Goal: Navigation & Orientation: Find specific page/section

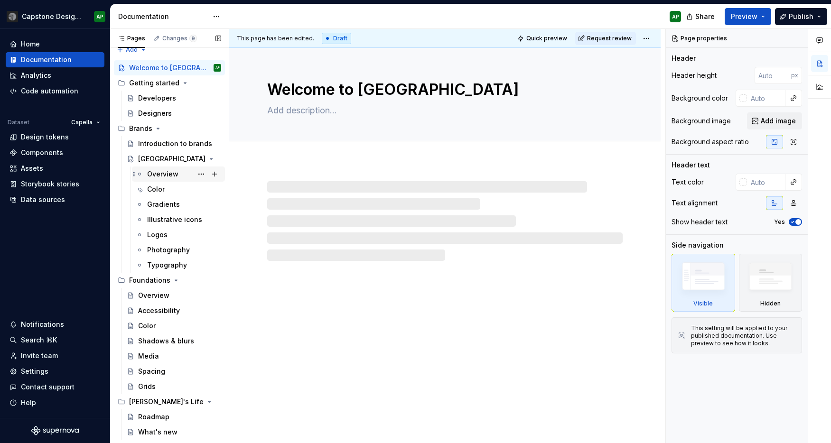
scroll to position [10, 0]
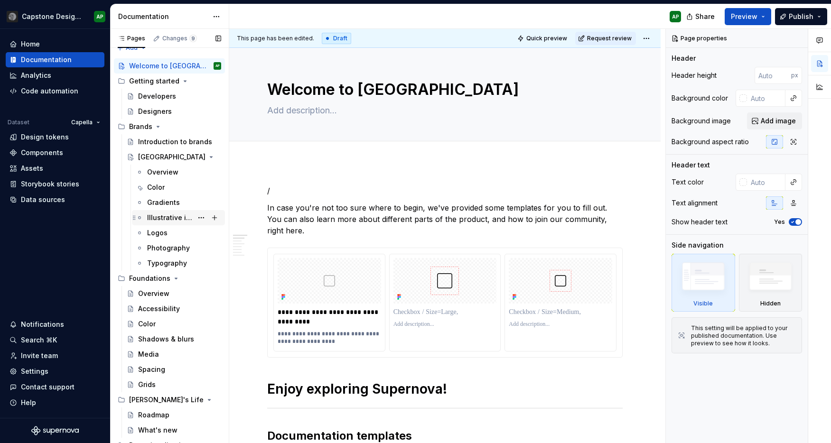
click at [170, 215] on div "Illustrative icons" at bounding box center [170, 217] width 46 height 9
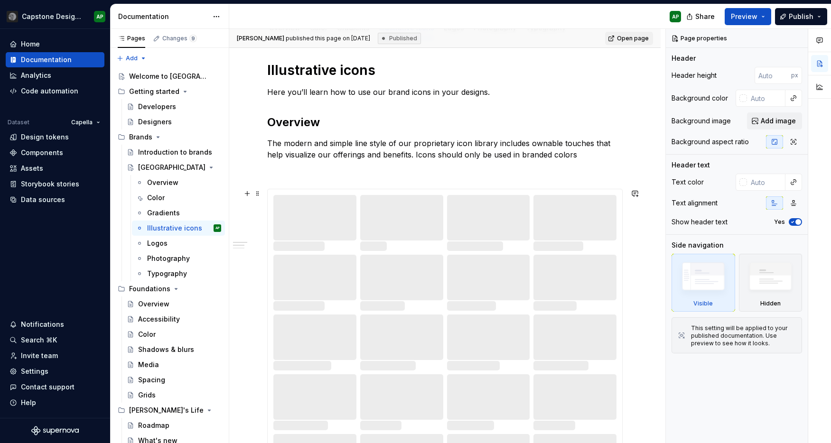
scroll to position [146, 0]
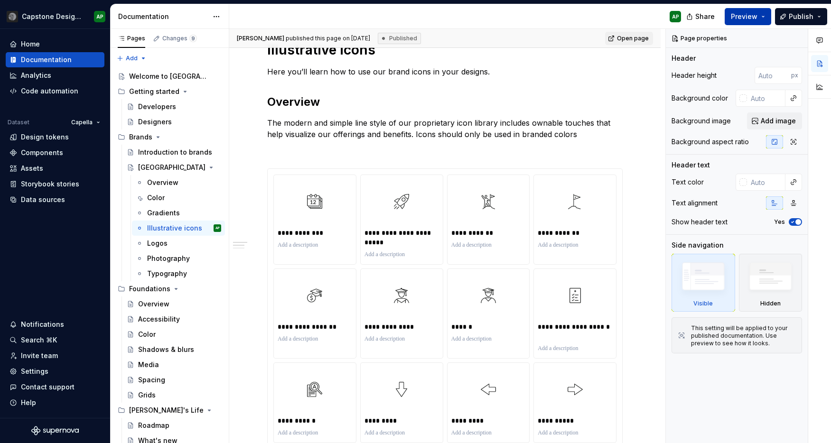
click at [764, 16] on button "Preview" at bounding box center [748, 16] width 47 height 17
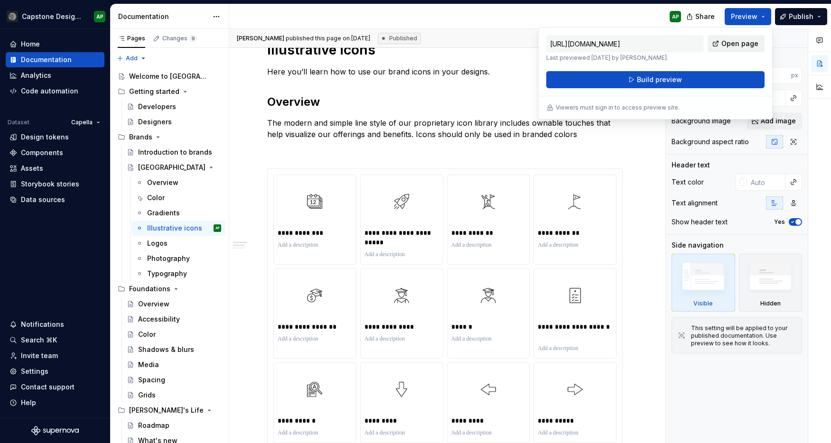
click at [732, 46] on span "Open page" at bounding box center [739, 43] width 37 height 9
click at [64, 13] on html "Capstone Design System (archive) AP Home Documentation Analytics Code automatio…" at bounding box center [415, 221] width 831 height 443
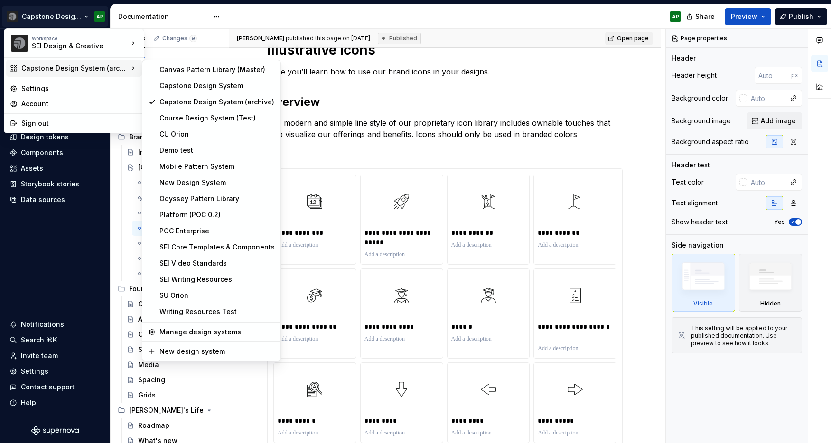
click at [85, 70] on div "Capstone Design System (archive)" at bounding box center [74, 68] width 107 height 9
click at [181, 85] on div "Capstone Design System" at bounding box center [216, 85] width 115 height 9
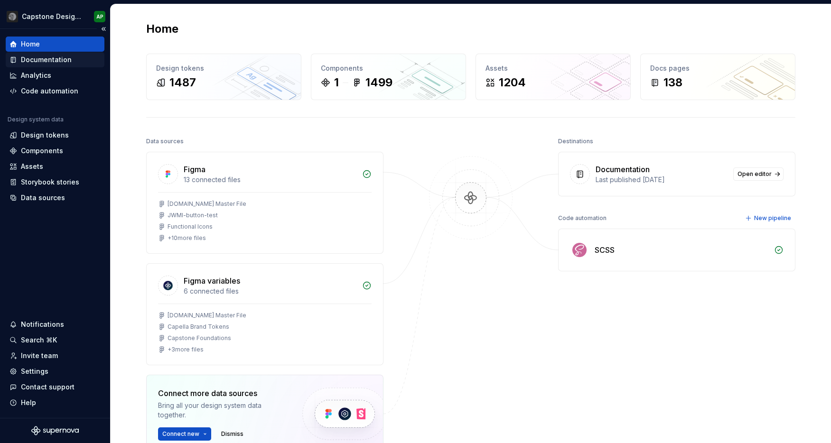
click at [49, 60] on div "Documentation" at bounding box center [46, 59] width 51 height 9
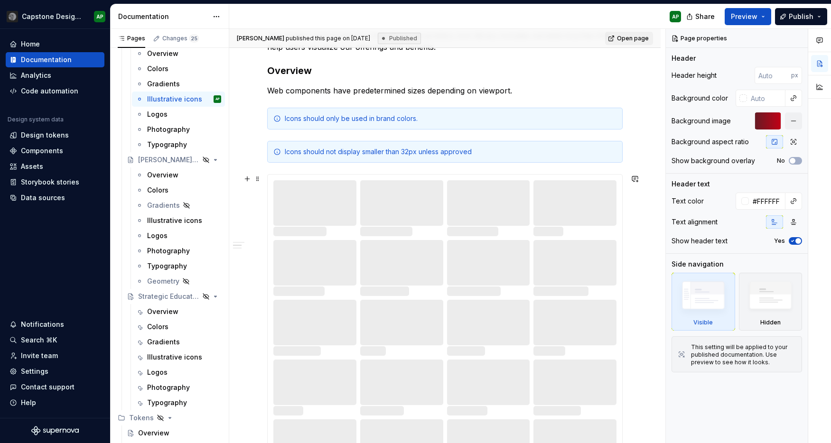
scroll to position [186, 0]
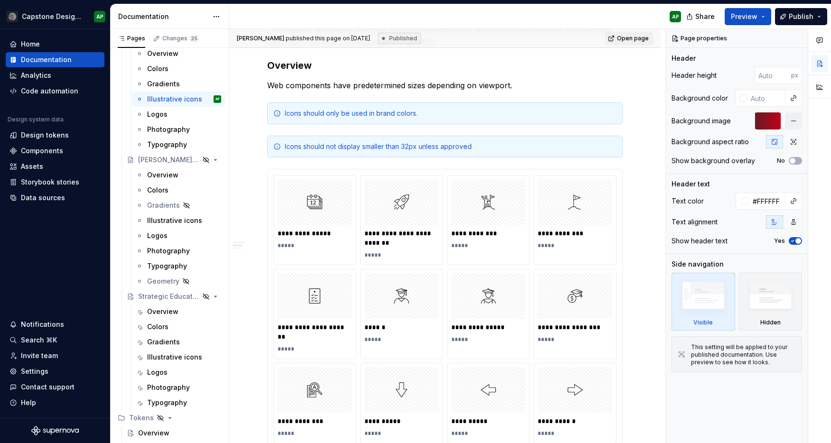
type textarea "*"
